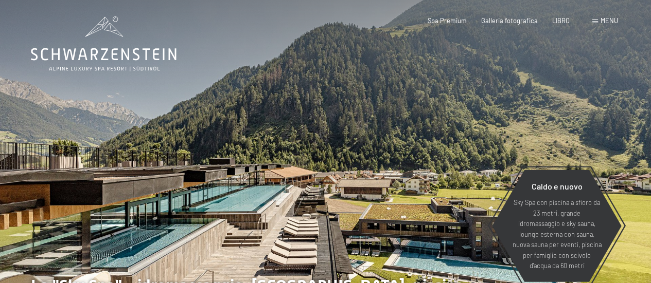
click at [597, 20] on span at bounding box center [595, 21] width 6 height 5
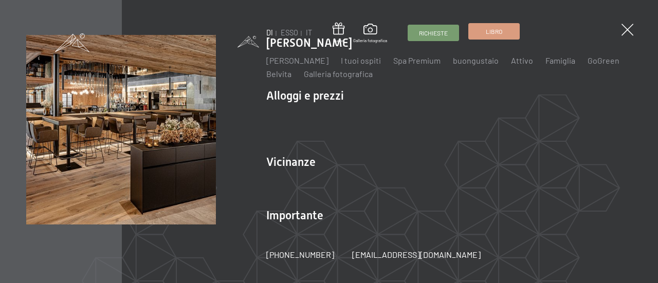
click at [511, 34] on link "Libro" at bounding box center [494, 31] width 50 height 15
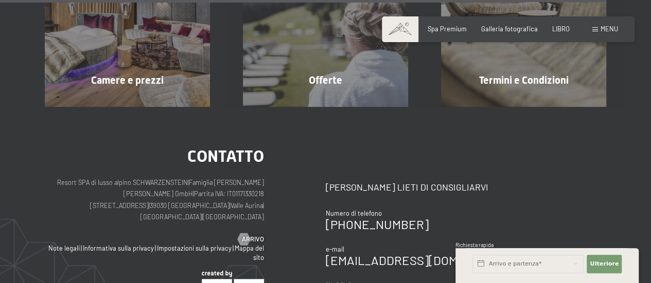
scroll to position [3463, 0]
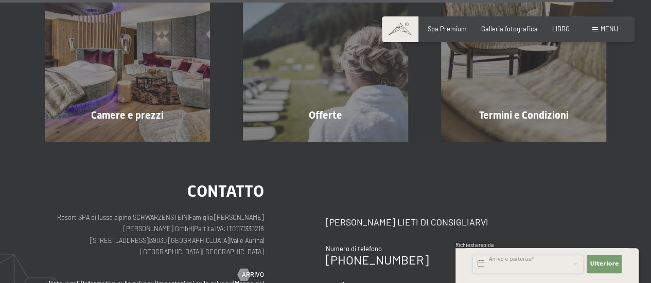
click at [516, 265] on input "text" at bounding box center [527, 264] width 111 height 19
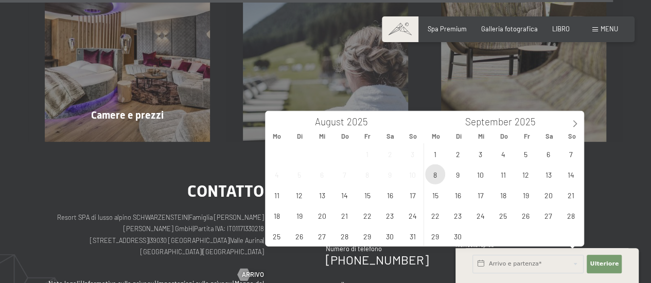
click at [437, 174] on span "8" at bounding box center [435, 175] width 20 height 20
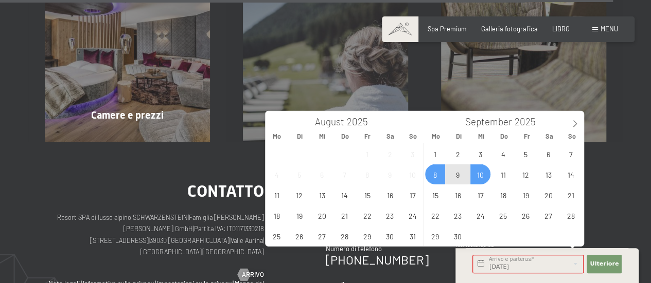
click at [479, 177] on span "10" at bounding box center [480, 175] width 20 height 20
type input "Mo. 08.09.2025 - Mi. 10.09.2025"
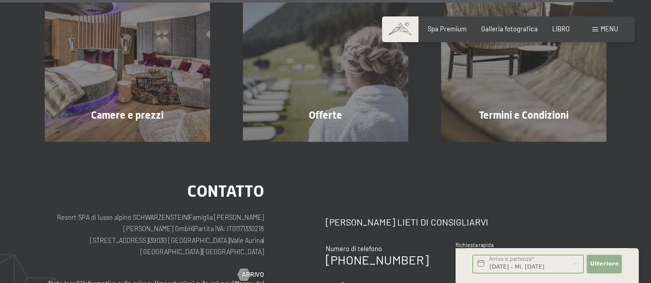
scroll to position [0, 0]
click at [607, 267] on font "Ulteriore" at bounding box center [603, 264] width 29 height 7
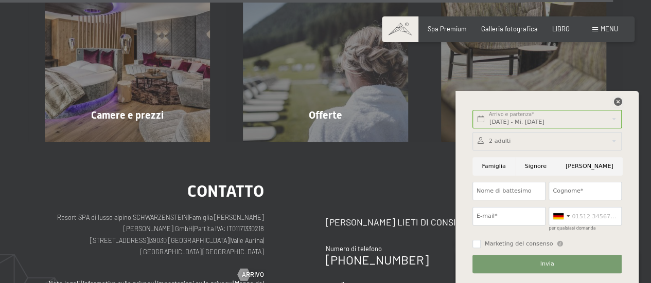
click at [616, 101] on icon at bounding box center [617, 102] width 8 height 8
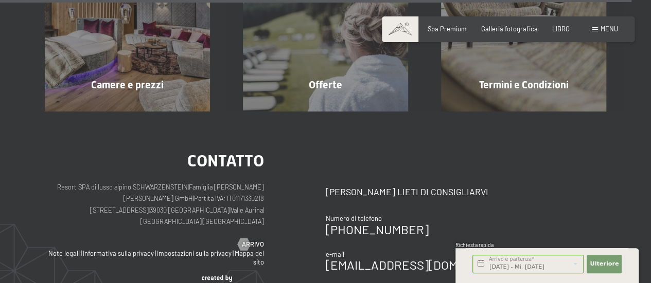
scroll to position [3472, 0]
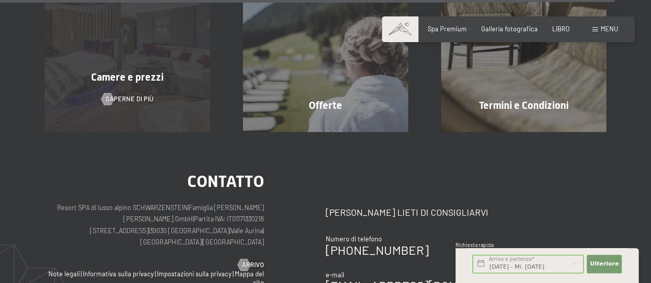
click at [144, 46] on div "Camere e prezzi Saperne di più" at bounding box center [127, 49] width 198 height 165
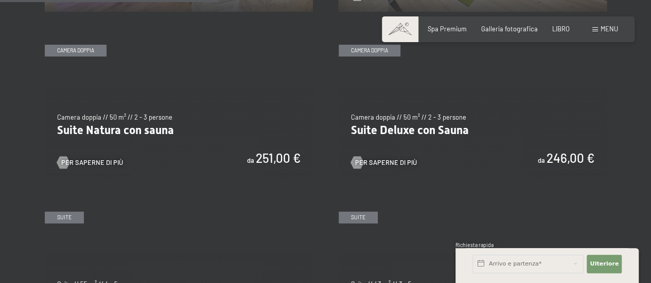
scroll to position [926, 0]
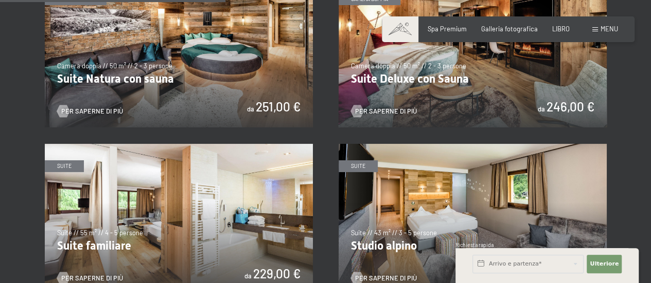
click at [436, 69] on img at bounding box center [472, 52] width 268 height 151
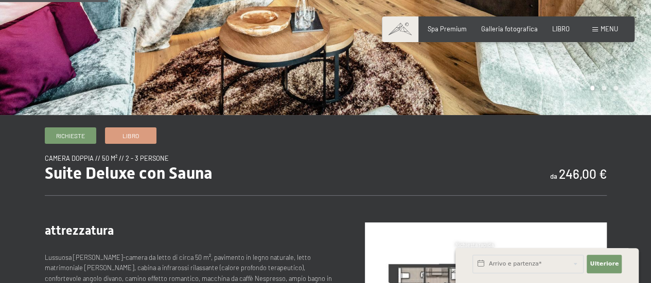
scroll to position [206, 0]
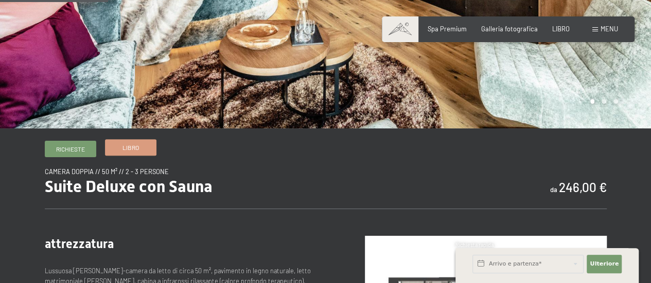
click at [130, 150] on font "Libro" at bounding box center [130, 147] width 16 height 7
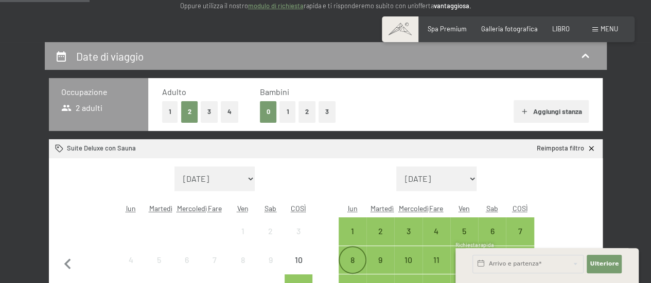
click at [354, 261] on div "8" at bounding box center [352, 269] width 26 height 26
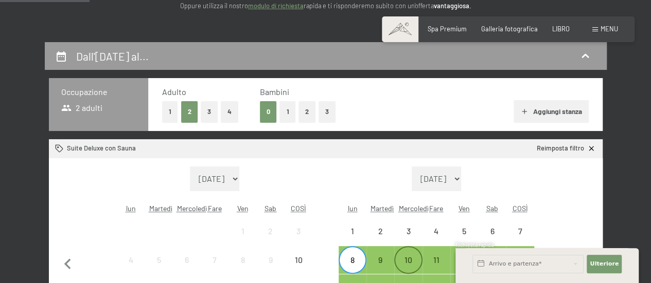
click at [404, 260] on font "10" at bounding box center [408, 260] width 8 height 10
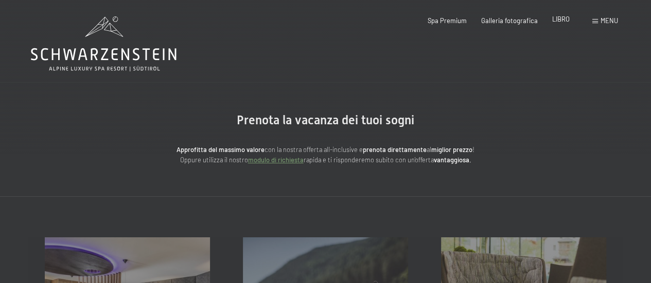
click at [565, 23] on div "LIBRO" at bounding box center [560, 19] width 17 height 9
click at [556, 21] on font "LIBRO" at bounding box center [560, 19] width 17 height 8
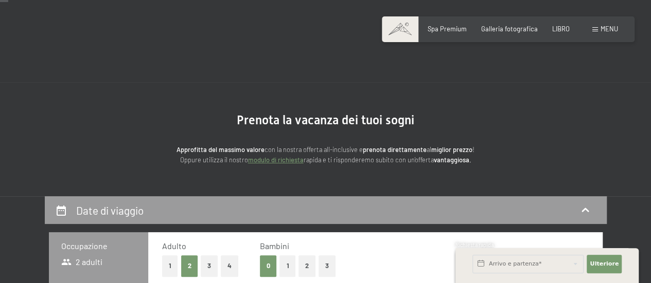
scroll to position [103, 0]
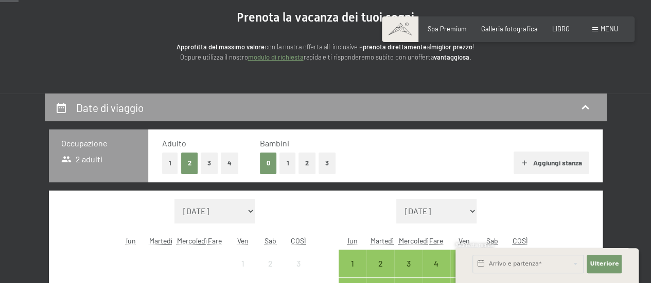
drag, startPoint x: 115, startPoint y: 95, endPoint x: 102, endPoint y: 104, distance: 15.5
click at [115, 96] on div "Date di viaggio" at bounding box center [326, 108] width 562 height 28
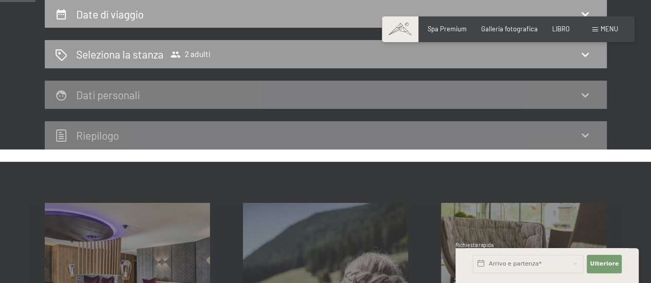
click at [96, 14] on font "Date di viaggio" at bounding box center [109, 14] width 67 height 13
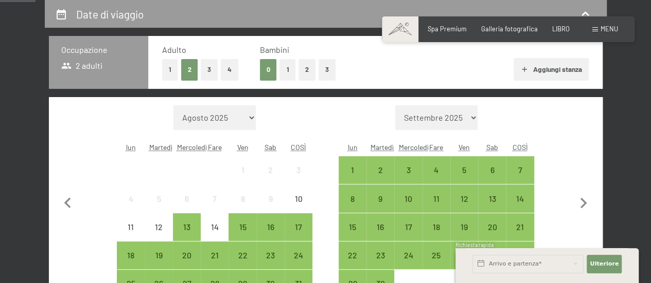
click at [348, 204] on div "8" at bounding box center [352, 208] width 26 height 26
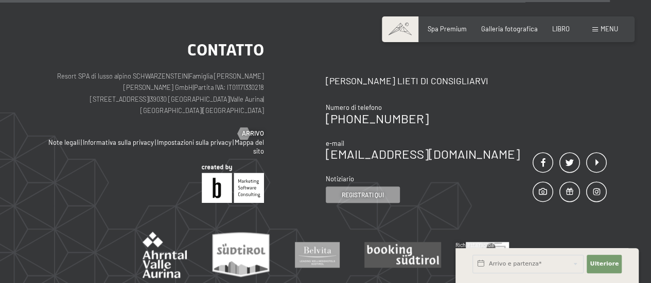
scroll to position [524, 0]
